Goal: Task Accomplishment & Management: Use online tool/utility

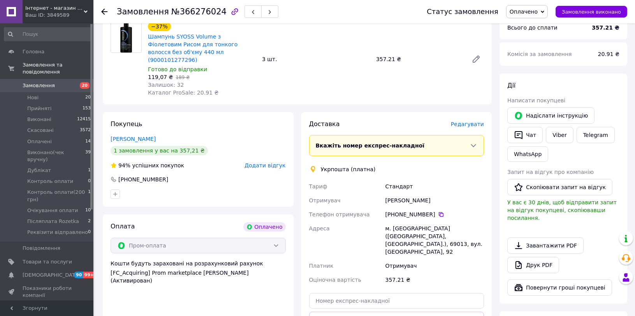
scroll to position [252, 0]
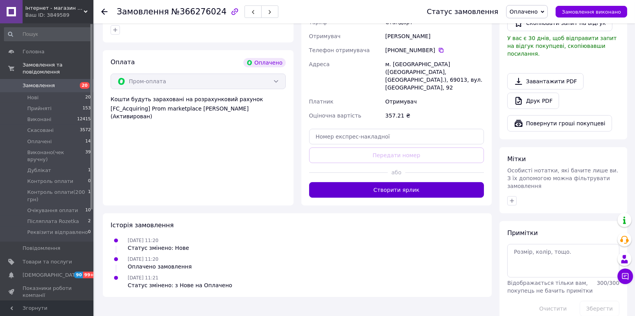
click at [386, 182] on button "Створити ярлик" at bounding box center [396, 190] width 175 height 16
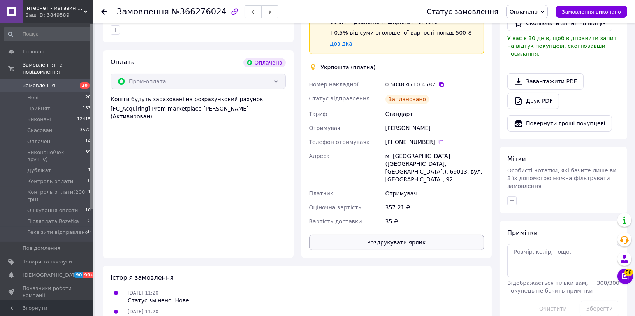
click at [386, 235] on button "Роздрукувати ярлик" at bounding box center [396, 243] width 175 height 16
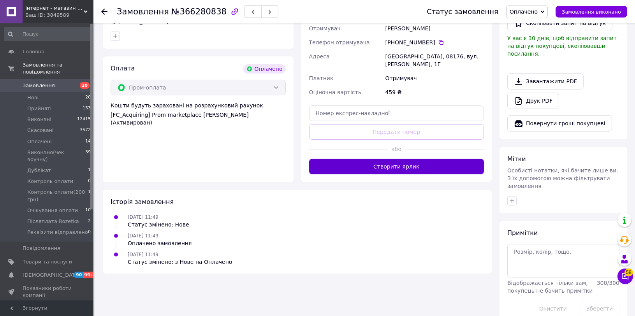
click at [367, 168] on button "Створити ярлик" at bounding box center [396, 167] width 175 height 16
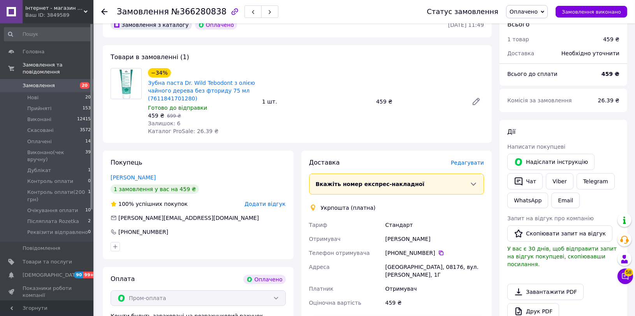
scroll to position [252, 0]
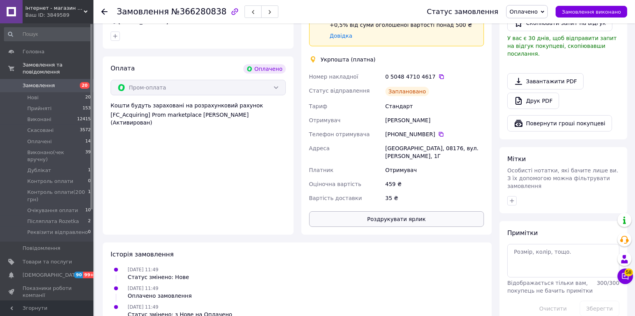
click at [394, 212] on button "Роздрукувати ярлик" at bounding box center [396, 220] width 175 height 16
